Goal: Task Accomplishment & Management: Complete application form

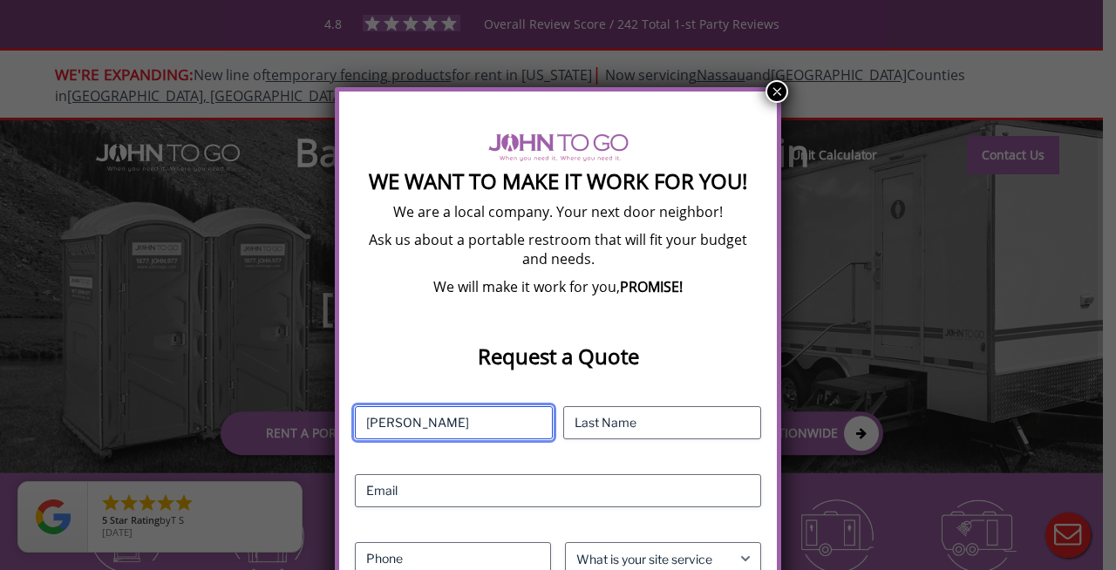
type input "[PERSON_NAME]"
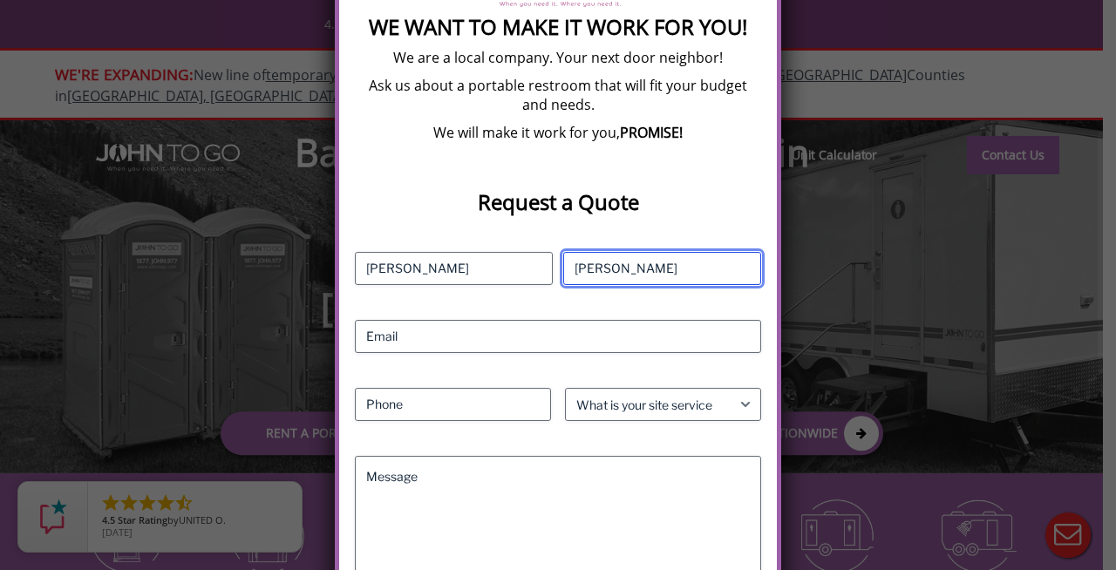
scroll to position [290, 0]
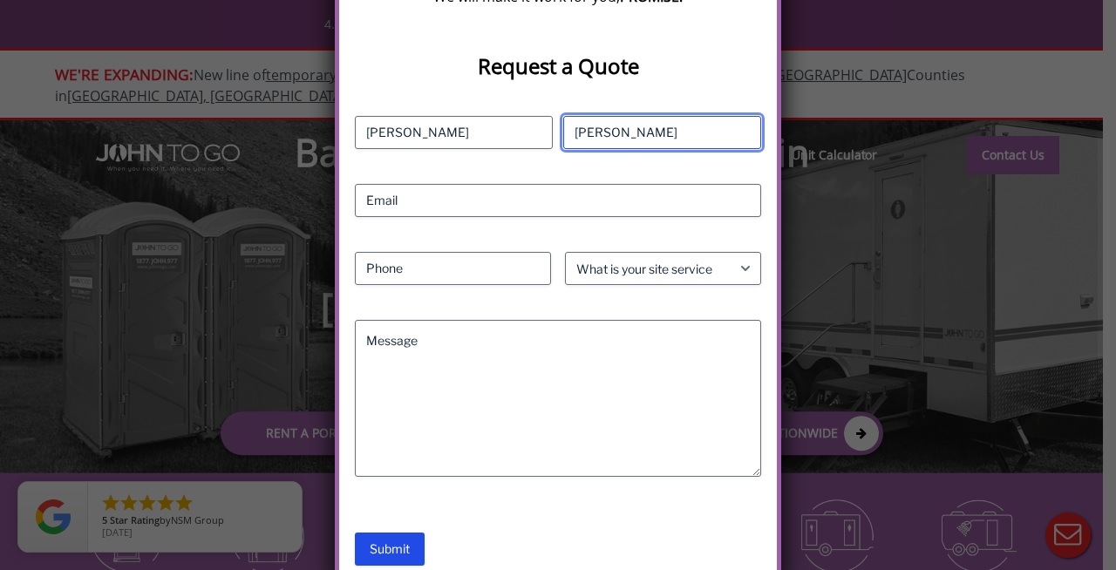
type input "[PERSON_NAME]"
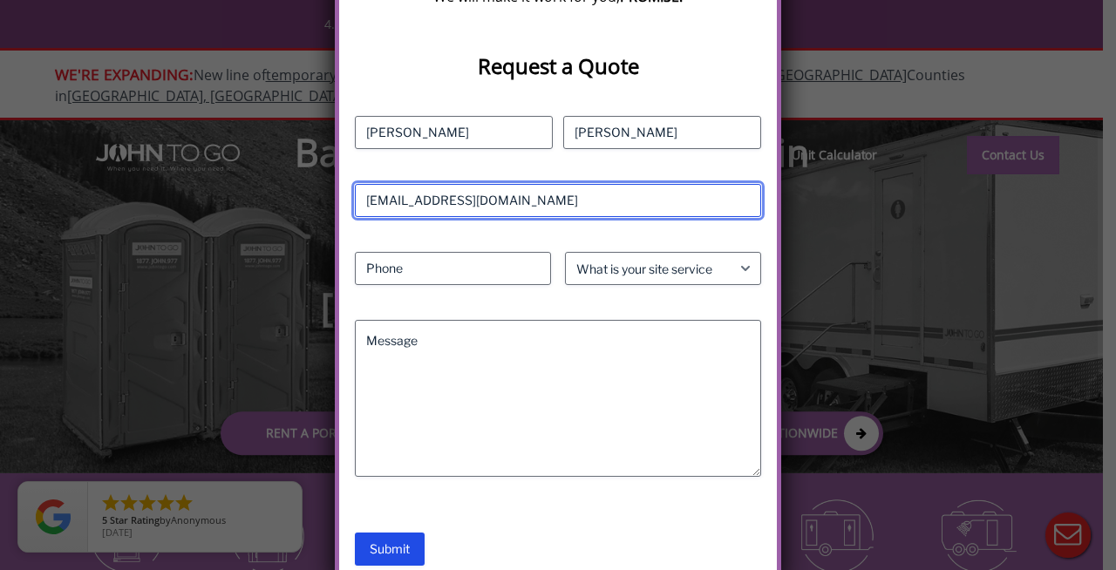
type input "[EMAIL_ADDRESS][DOMAIN_NAME]"
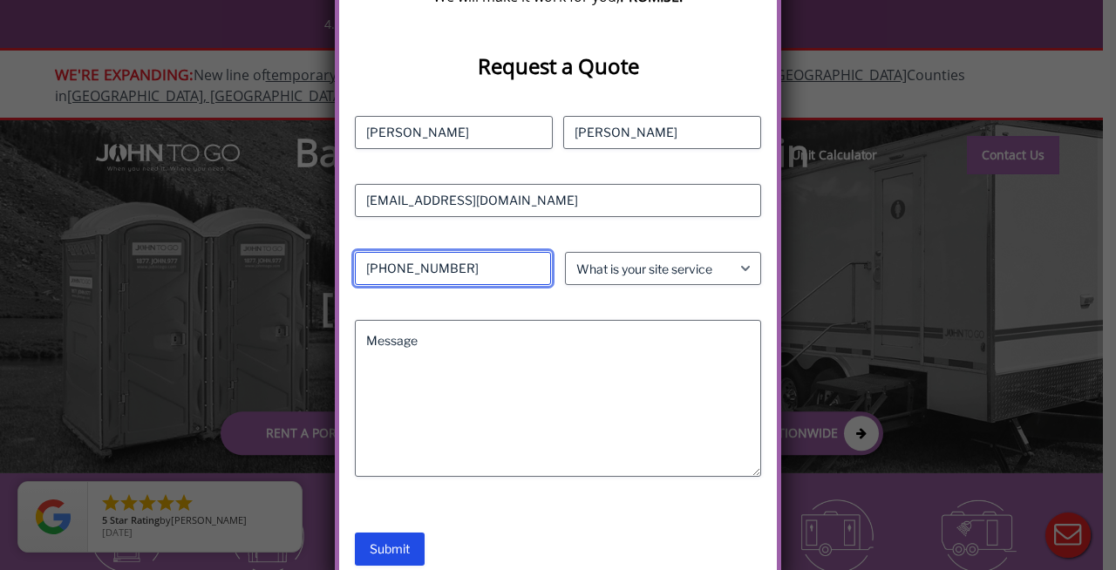
type input "[PHONE_NUMBER]"
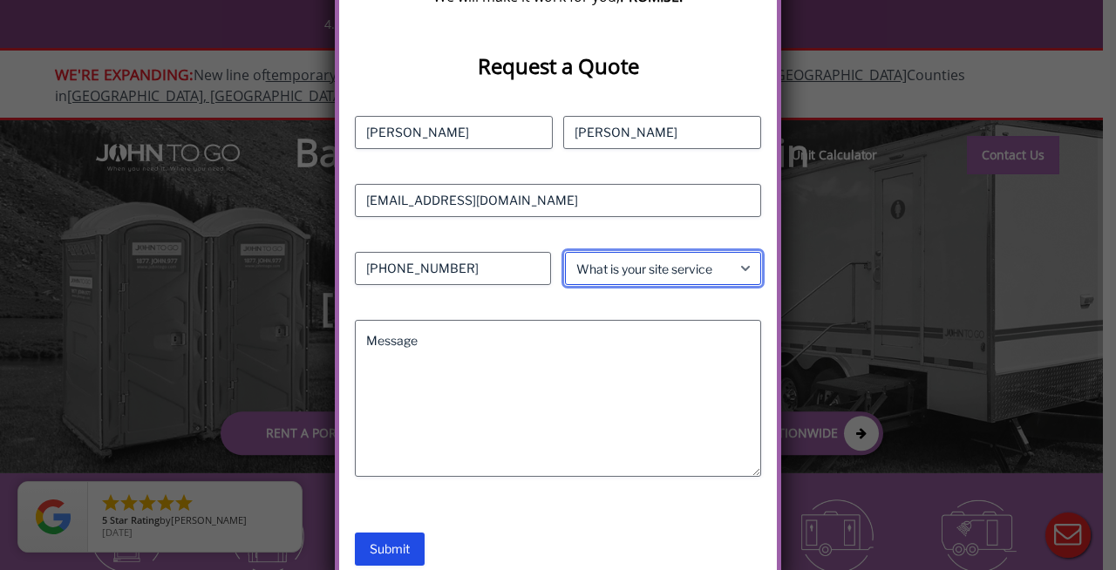
select select "Consumer"
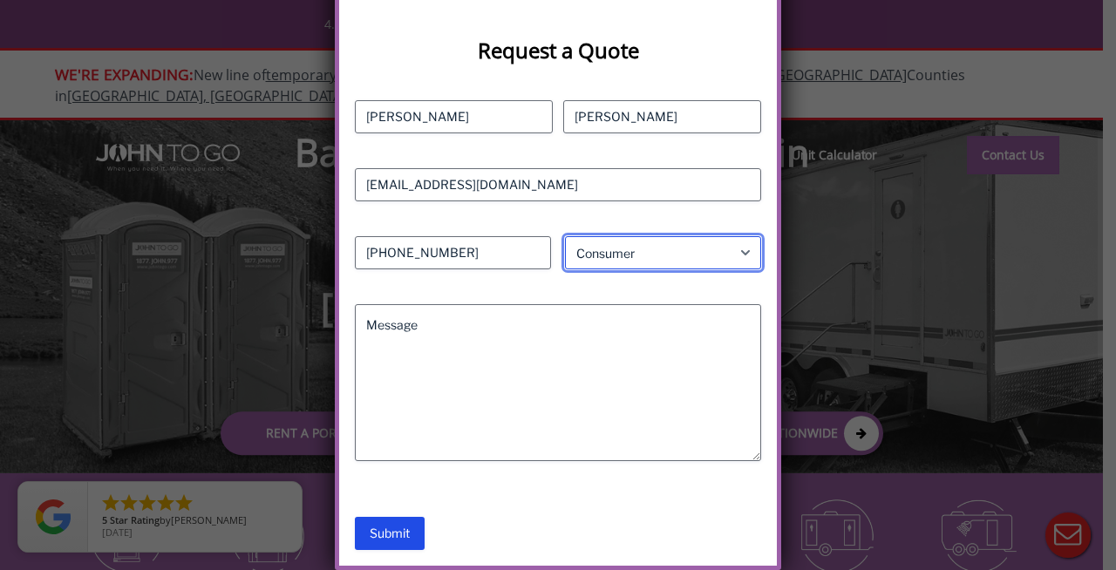
scroll to position [329, 0]
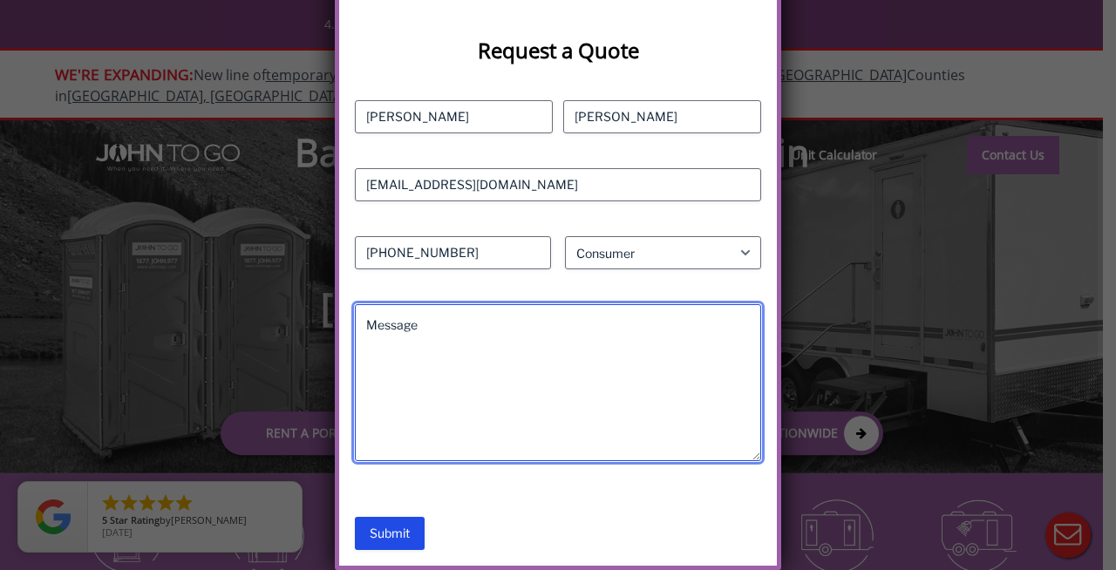
click at [414, 346] on textarea "Message" at bounding box center [558, 382] width 406 height 157
type textarea "We are looking for a trailer for [DATE] for"
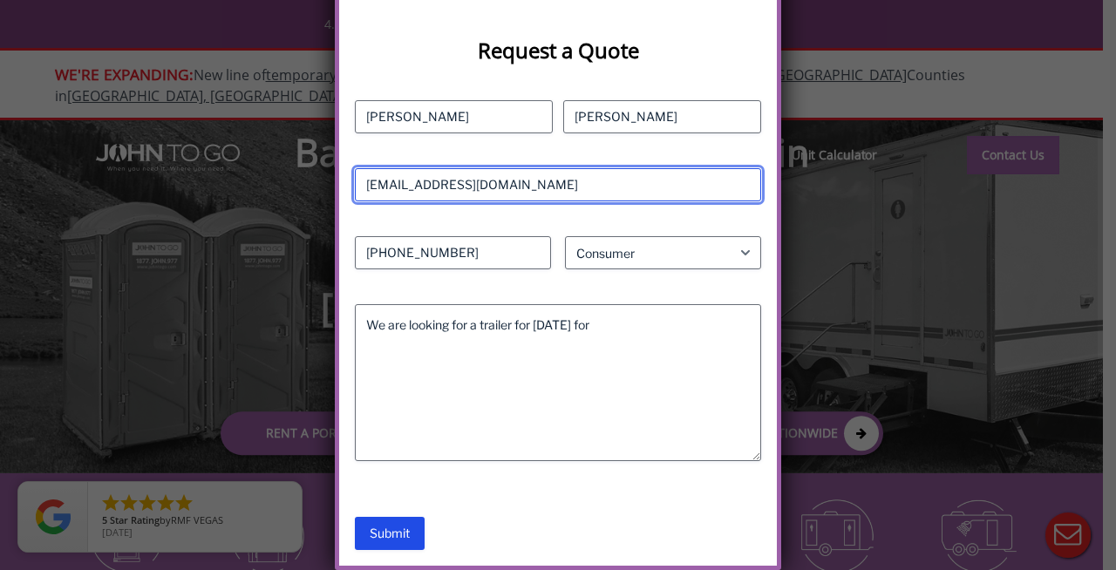
click at [467, 187] on input "[EMAIL_ADDRESS][DOMAIN_NAME]" at bounding box center [558, 184] width 406 height 33
type input "[EMAIL_ADDRESS][DOMAIN_NAME]"
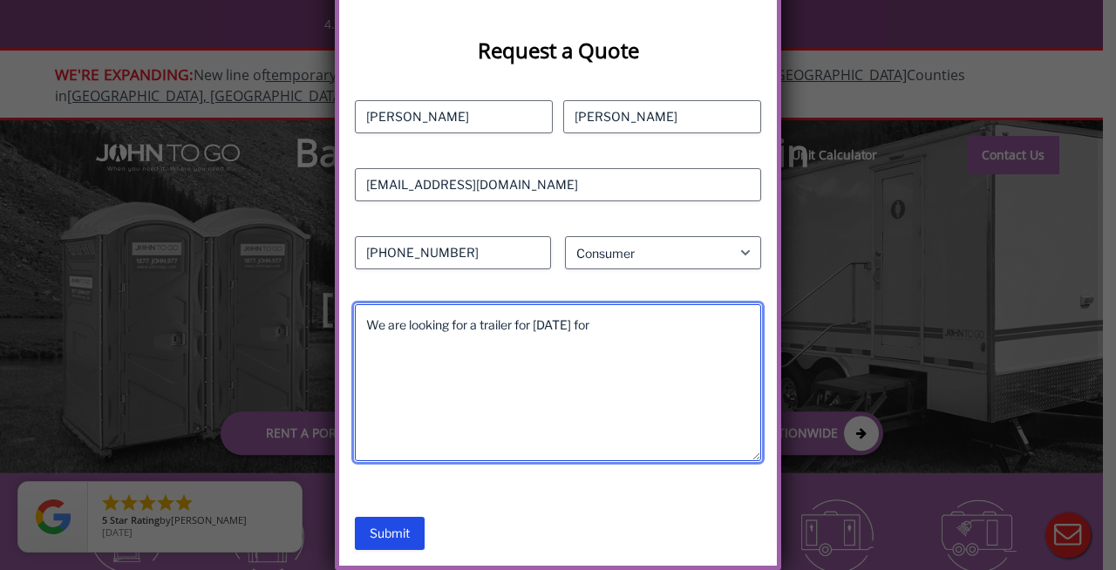
click at [625, 323] on textarea "We are looking for a trailer for [DATE] for" at bounding box center [558, 382] width 406 height 157
click at [514, 345] on textarea "We are looking for a trailer for [DATE] for a client event we are throwing for …" at bounding box center [558, 382] width 406 height 157
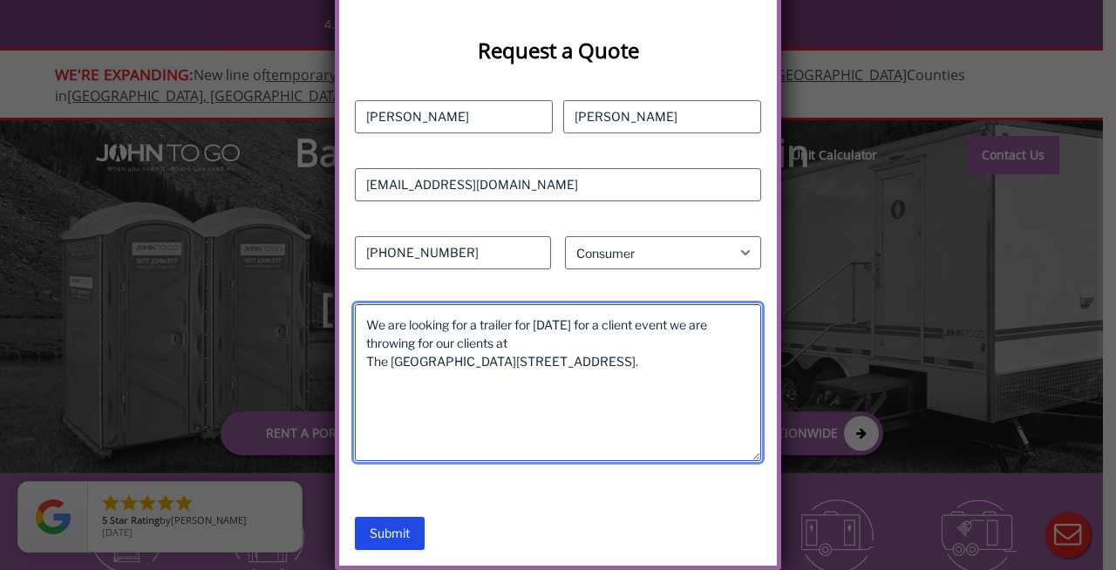
click at [515, 345] on textarea "We are looking for a trailer for [DATE] for a client event we are throwing for …" at bounding box center [558, 382] width 406 height 157
click at [478, 324] on textarea "We are looking for a trailer for [DATE] for a client event we are throwing for …" at bounding box center [558, 382] width 406 height 157
click at [599, 324] on textarea "We are looking for a quote for a trailer for [DATE] for a client event we are t…" at bounding box center [558, 382] width 406 height 157
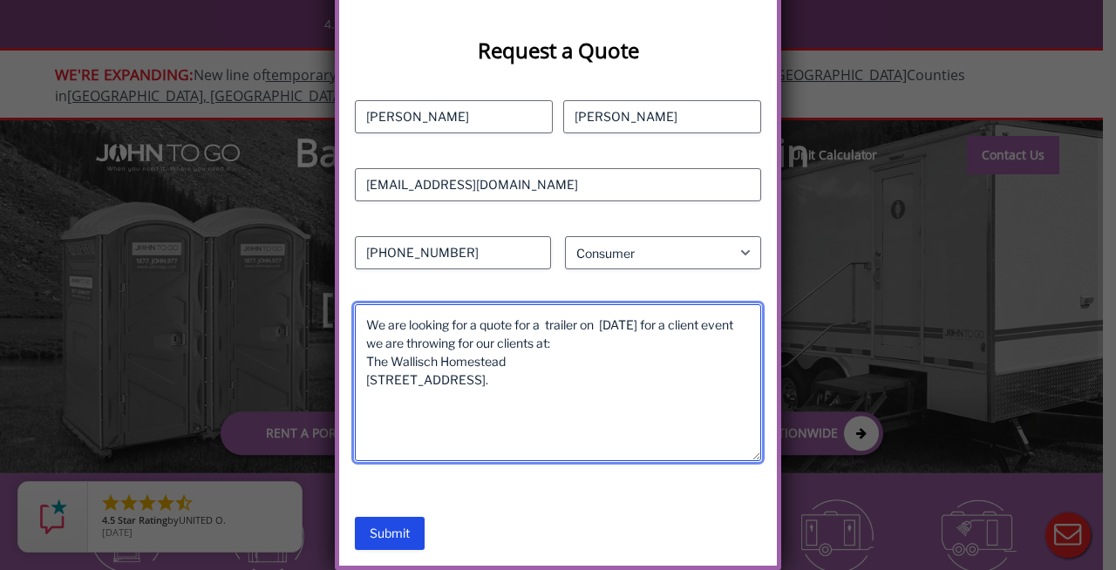
click at [668, 381] on textarea "We are looking for a quote for a trailer on [DATE] for a client event we are th…" at bounding box center [558, 382] width 406 height 157
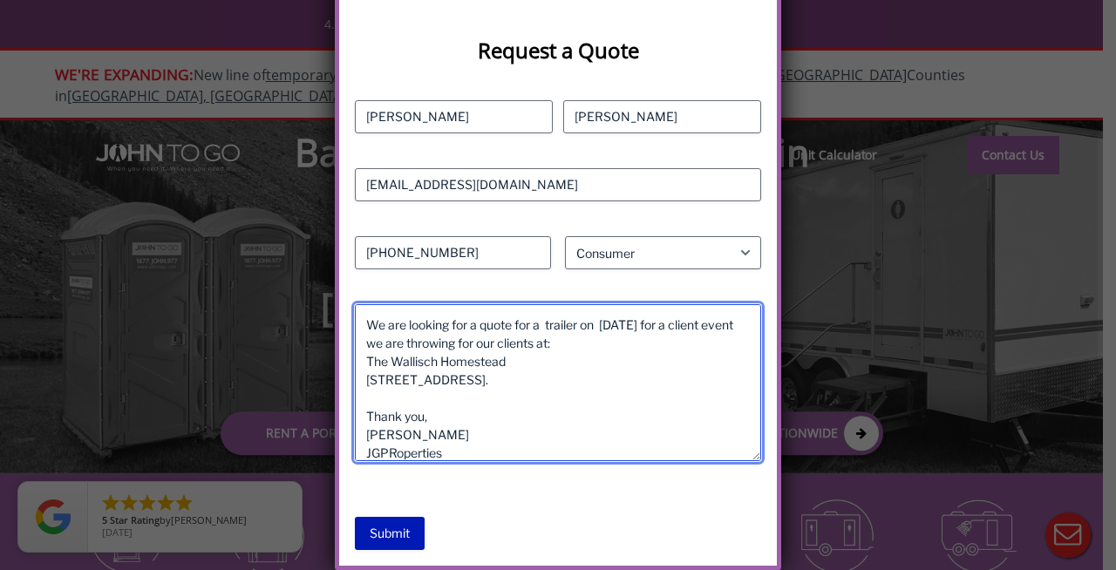
type textarea "We are looking for a quote for a trailer on [DATE] for a client event we are th…"
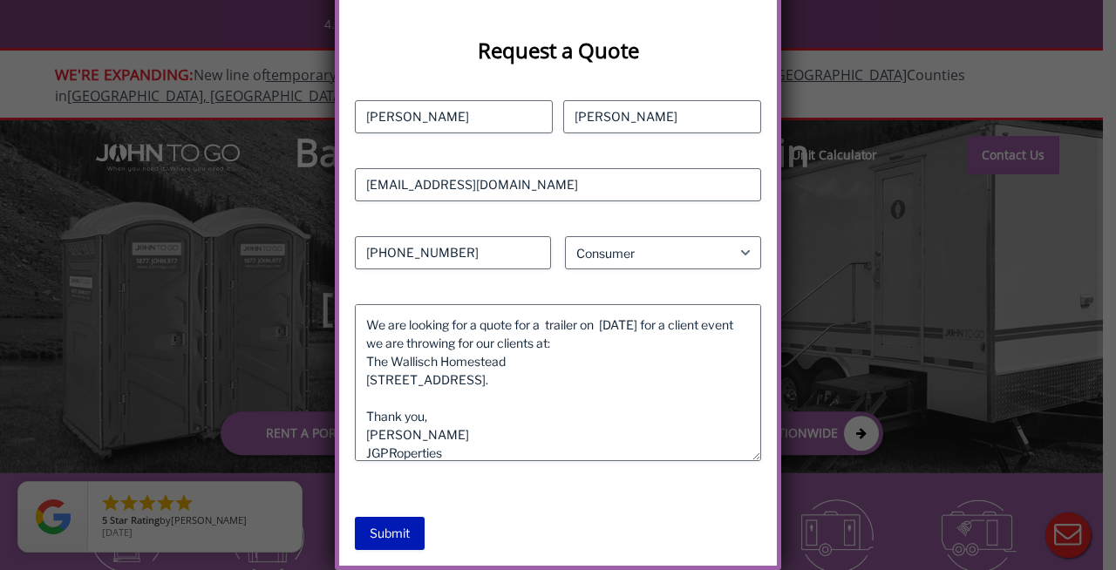
click at [413, 545] on input "Submit" at bounding box center [390, 533] width 70 height 33
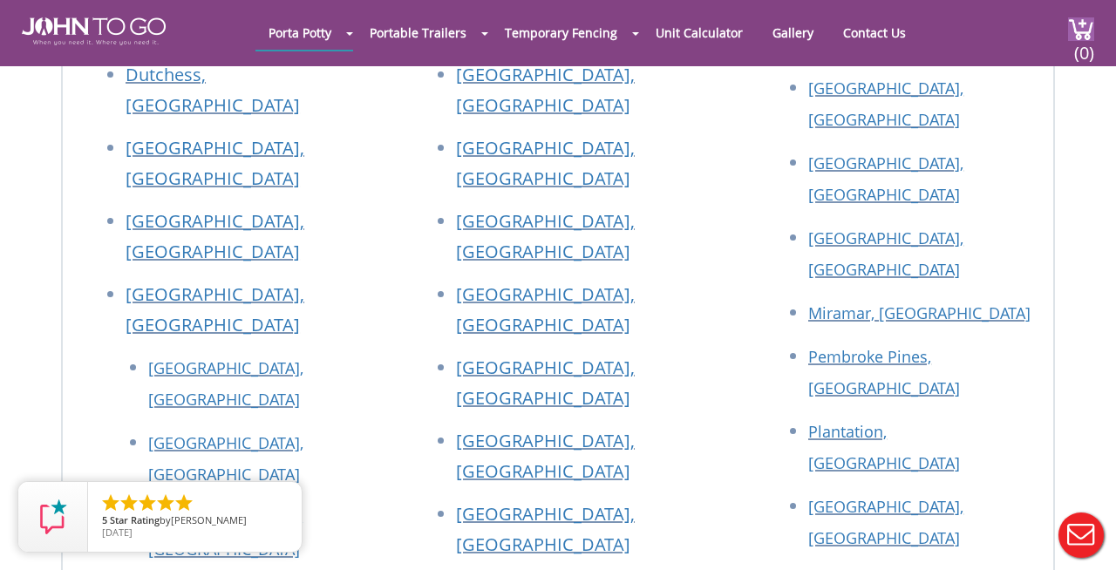
scroll to position [776, 0]
